Goal: Transaction & Acquisition: Download file/media

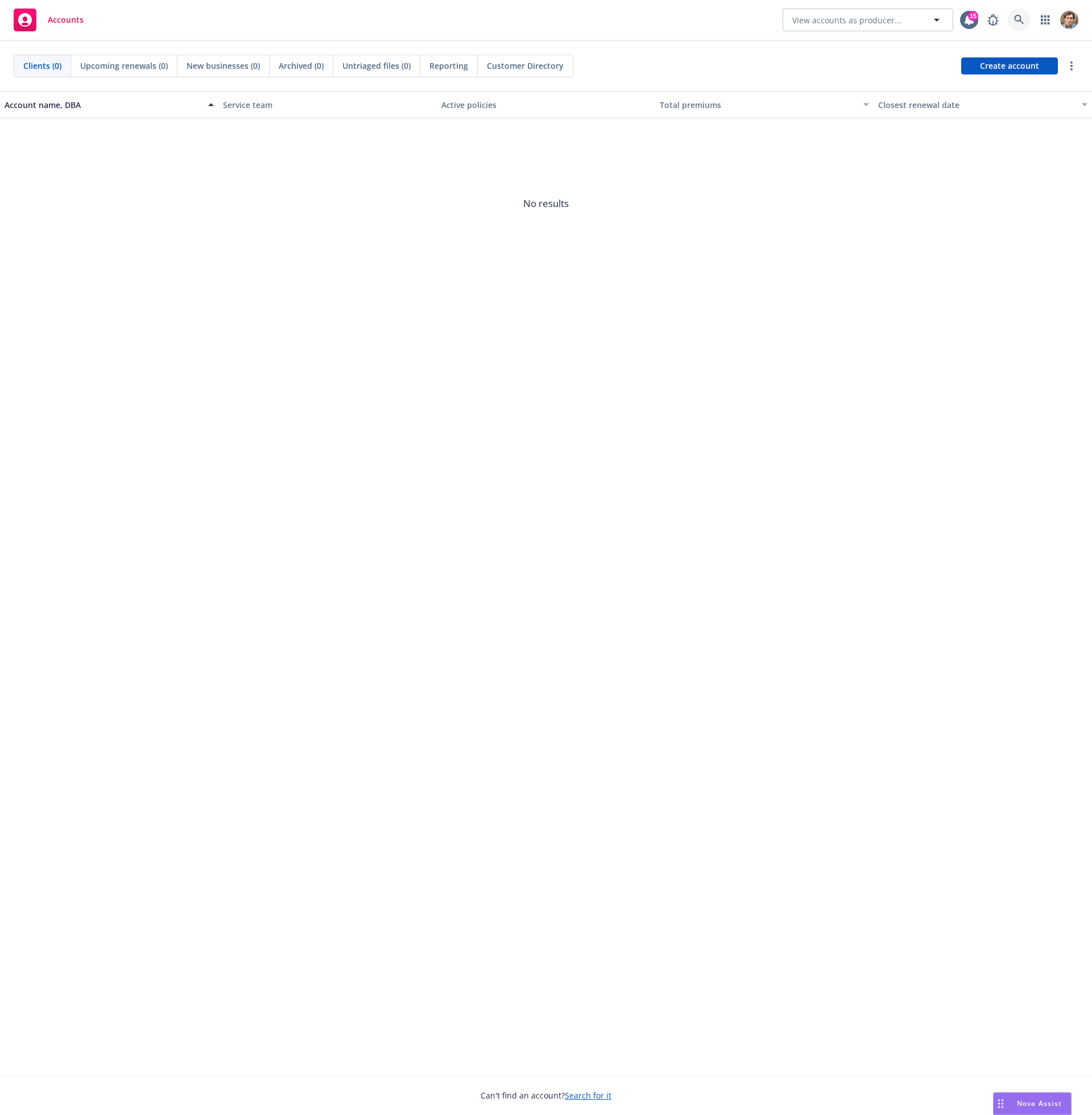
click at [1016, 21] on icon at bounding box center [1019, 19] width 10 height 10
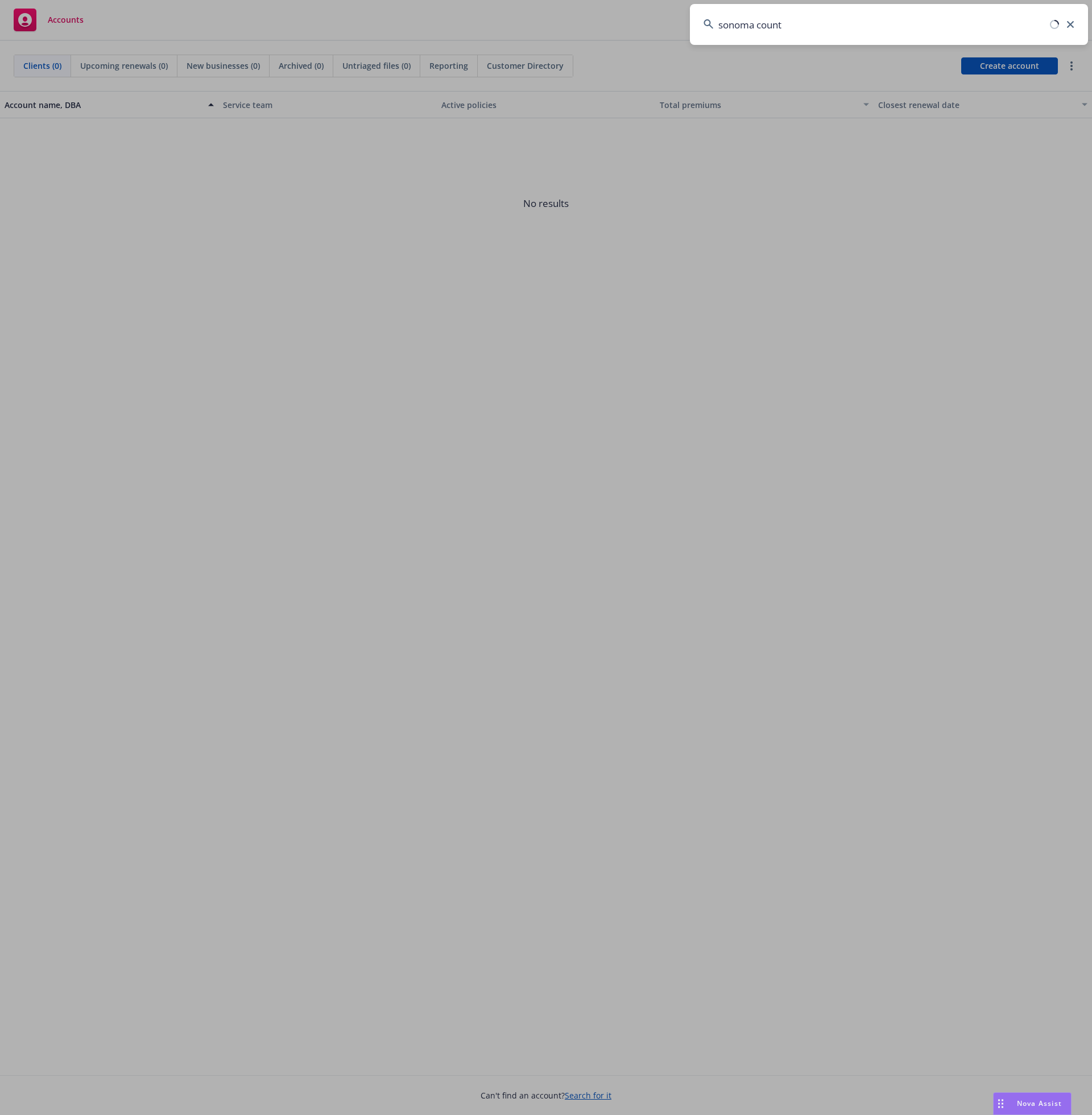
type input "[GEOGRAPHIC_DATA]"
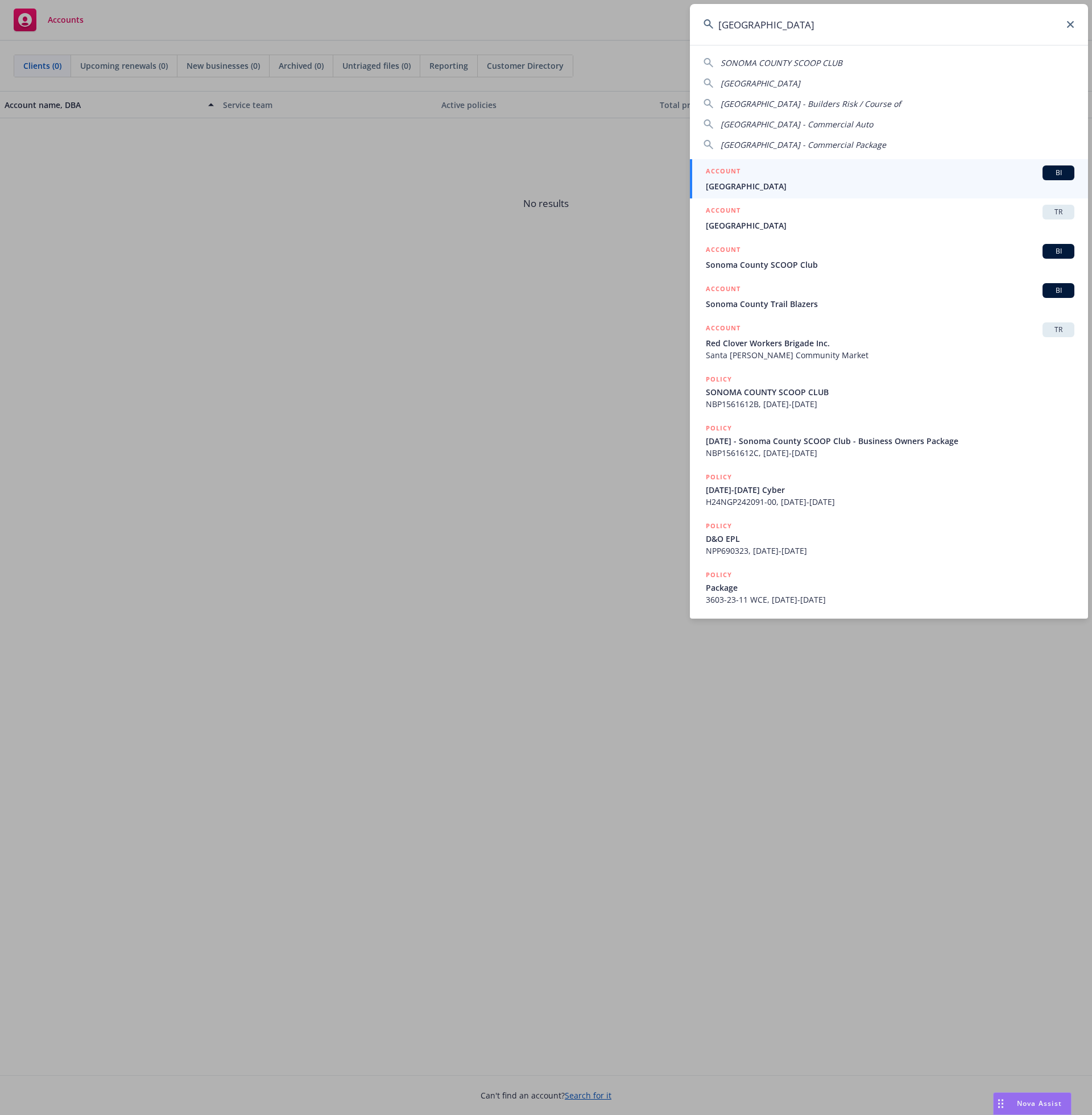
click at [799, 172] on div "ACCOUNT BI" at bounding box center [890, 172] width 369 height 15
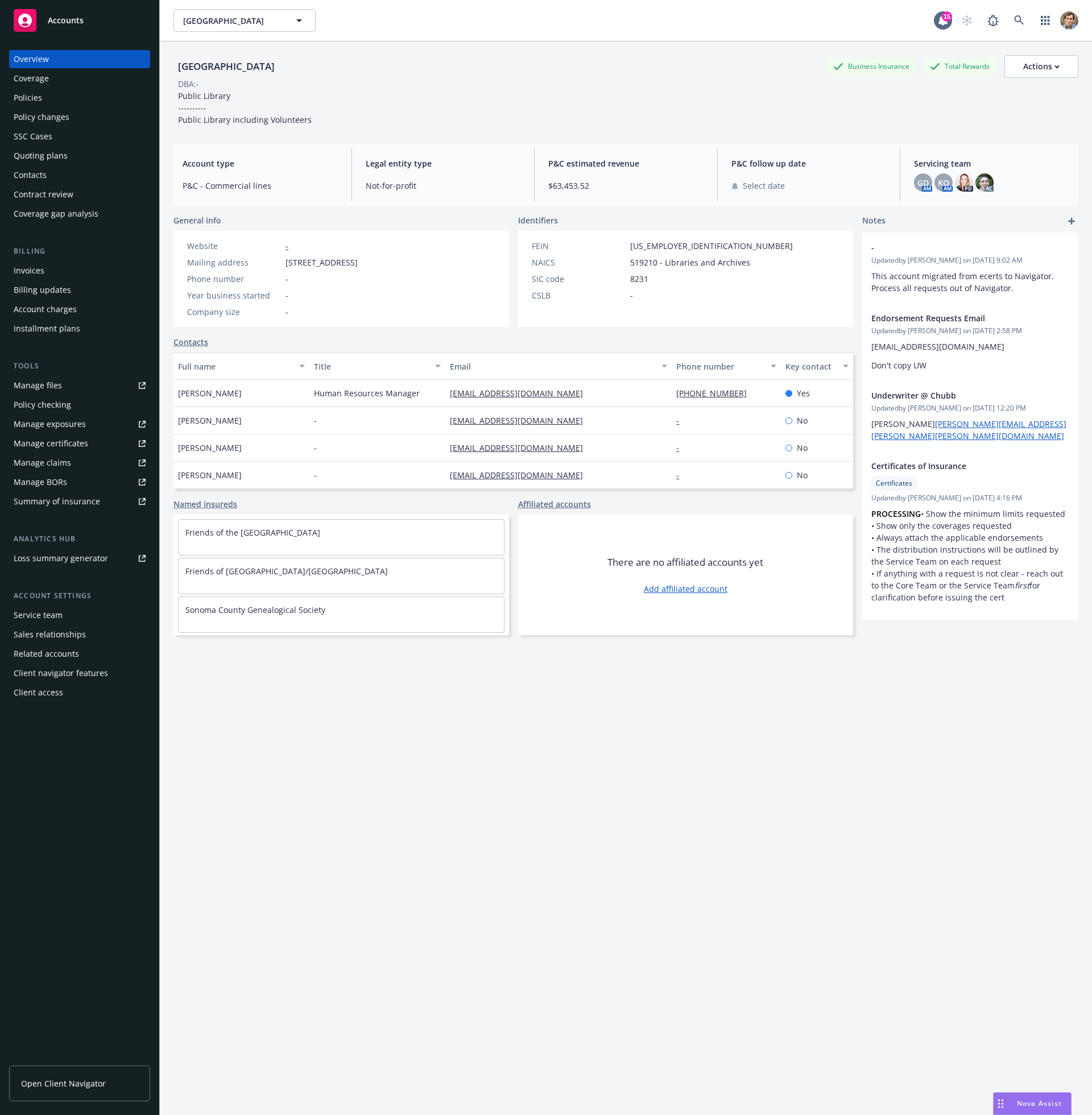
click at [66, 101] on div "Policies" at bounding box center [80, 97] width 132 height 18
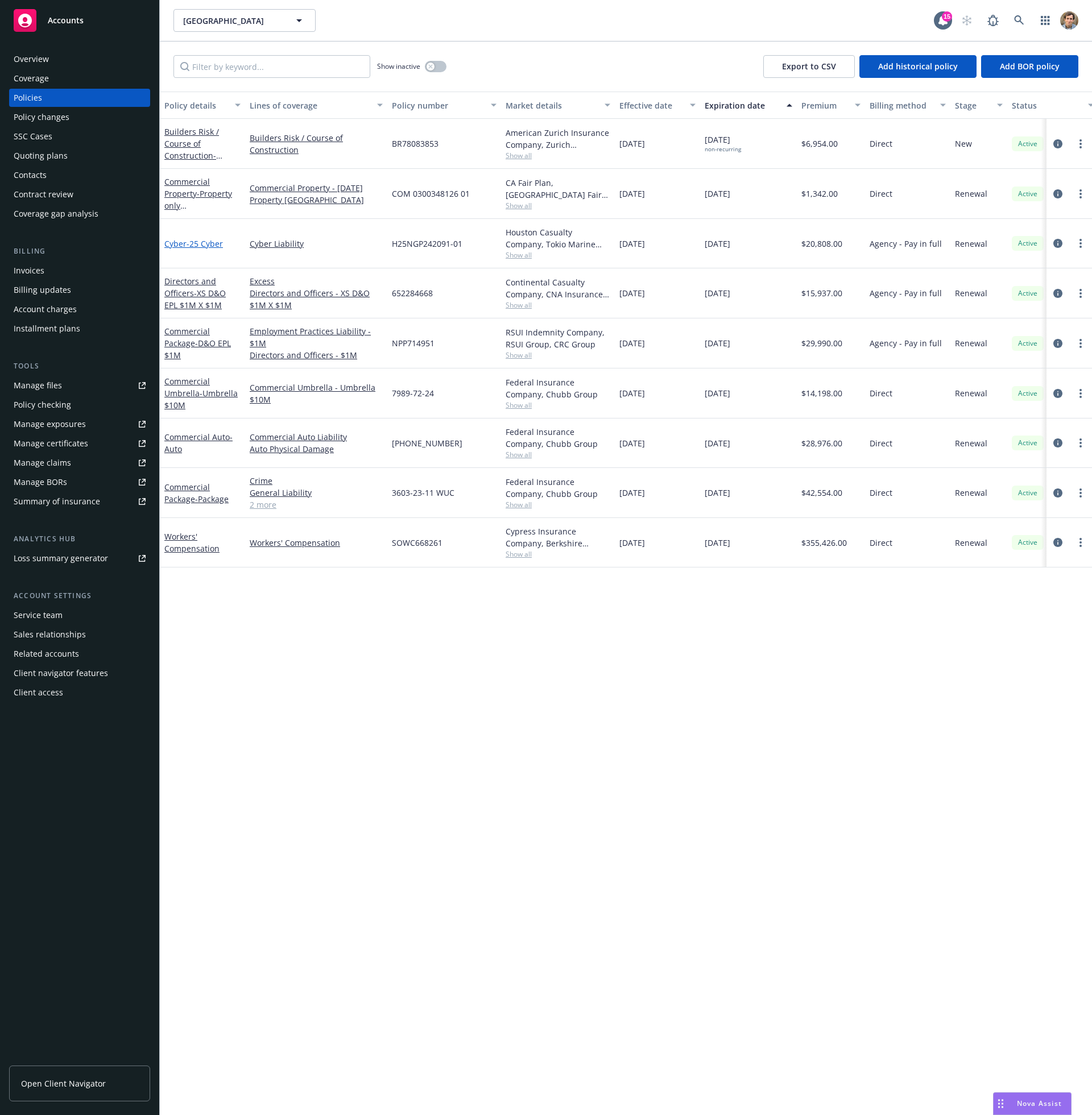
click at [202, 244] on span "- 25 Cyber" at bounding box center [204, 243] width 36 height 11
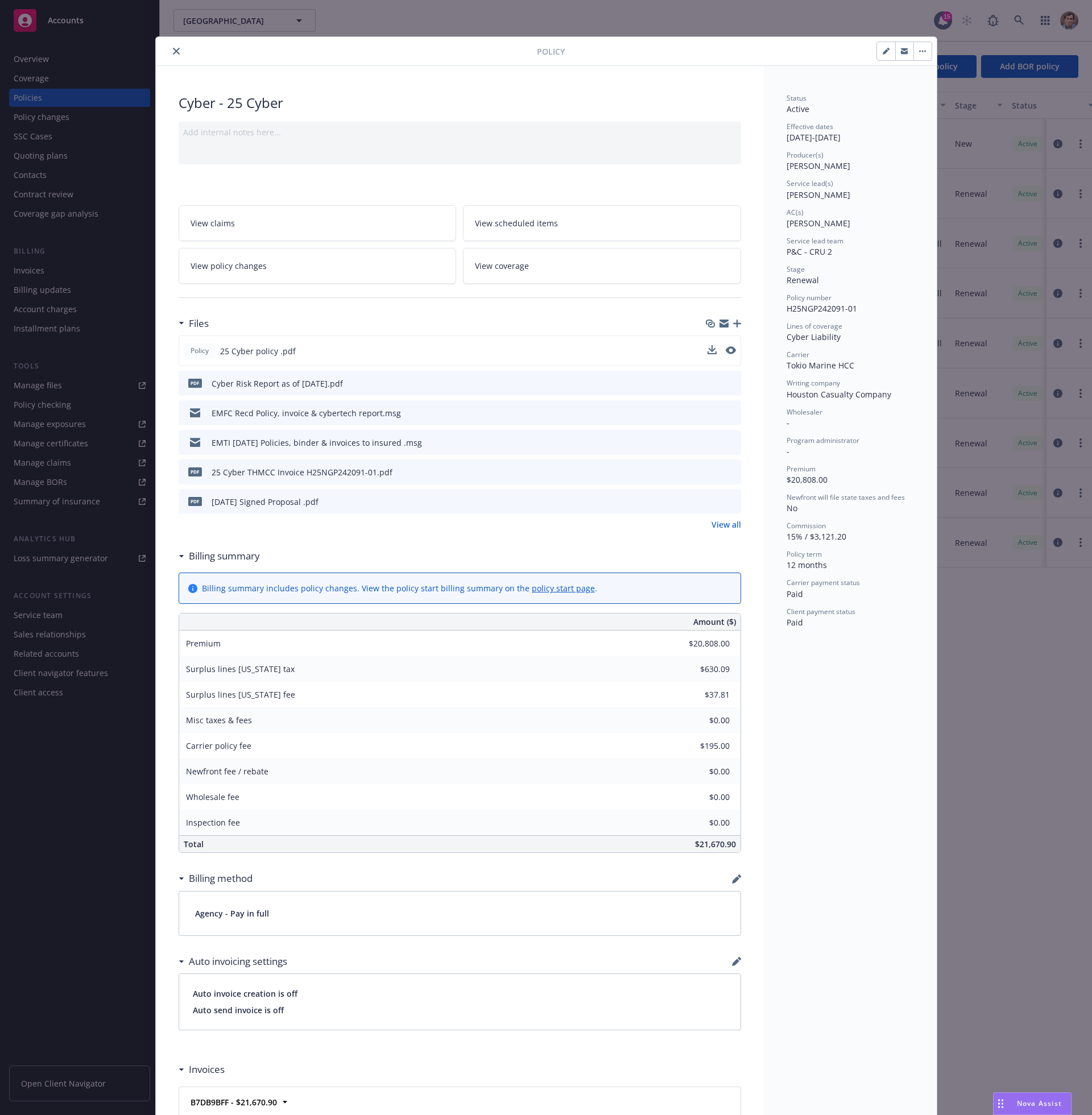
click at [301, 347] on div "Policy 25 Cyber policy .pdf" at bounding box center [460, 351] width 562 height 31
click at [300, 348] on div "Policy 25 Cyber policy .pdf" at bounding box center [460, 351] width 562 height 31
click at [710, 351] on icon "download file" at bounding box center [711, 349] width 9 height 9
